Goal: Check status: Check status

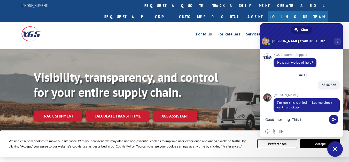
scroll to position [2428, 0]
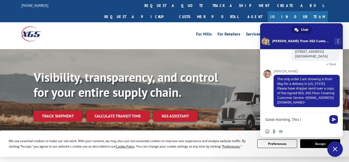
drag, startPoint x: 263, startPoint y: 117, endPoint x: 228, endPoint y: 117, distance: 34.9
click at [197, 22] on div "For [PERSON_NAME] For Retailers Services Advantages Resources About For [PERSON…" at bounding box center [174, 33] width 307 height 23
click at [171, 30] on div "For [PERSON_NAME] For Retailers Services Advantages Resources About For [PERSON…" at bounding box center [213, 34] width 230 height 8
click at [333, 148] on span "Close chat" at bounding box center [335, 149] width 5 height 5
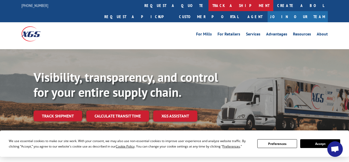
click at [209, 7] on link "track a shipment" at bounding box center [241, 5] width 65 height 11
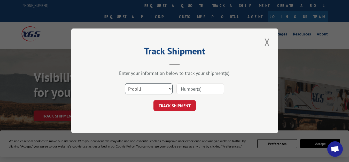
click at [168, 87] on select "Select category... Probill BOL PO" at bounding box center [149, 89] width 48 height 11
select select "bol"
click at [125, 84] on select "Select category... Probill BOL PO" at bounding box center [149, 89] width 48 height 11
click at [193, 89] on input at bounding box center [201, 89] width 48 height 11
paste input "63843680"
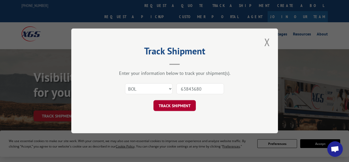
type input "63843680"
click at [182, 108] on button "TRACK SHIPMENT" at bounding box center [175, 105] width 42 height 11
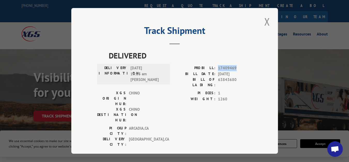
drag, startPoint x: 218, startPoint y: 67, endPoint x: 234, endPoint y: 69, distance: 15.9
click at [236, 64] on div "DELIVERED DELIVERY INFORMATION: [DATE] 10:35 am [PERSON_NAME] PROBILL: 17409469…" at bounding box center [174, 100] width 155 height 100
copy span "17409469"
click at [267, 21] on button "Close modal" at bounding box center [267, 21] width 9 height 14
